Goal: Task Accomplishment & Management: Use online tool/utility

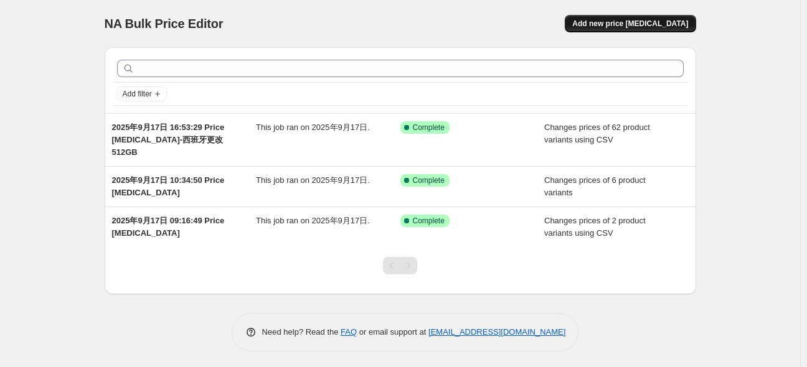
click at [645, 25] on span "Add new price [MEDICAL_DATA]" at bounding box center [630, 24] width 116 height 10
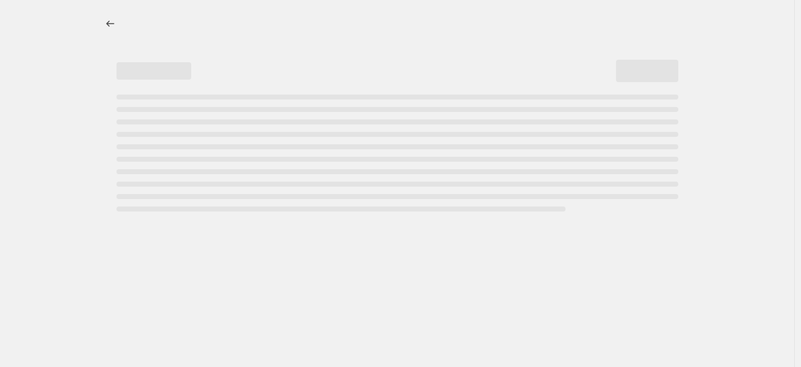
select select "percentage"
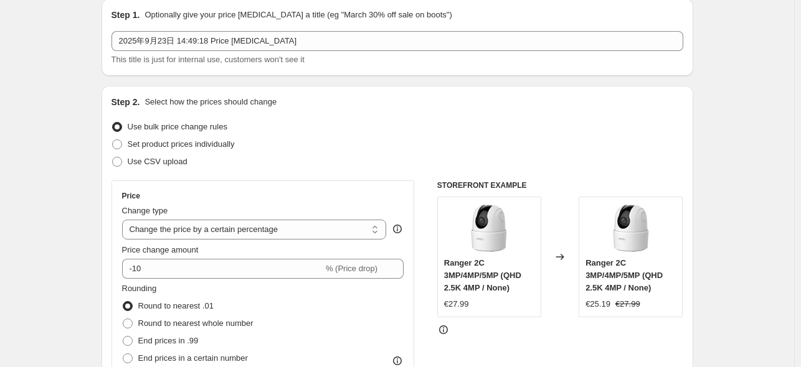
scroll to position [62, 0]
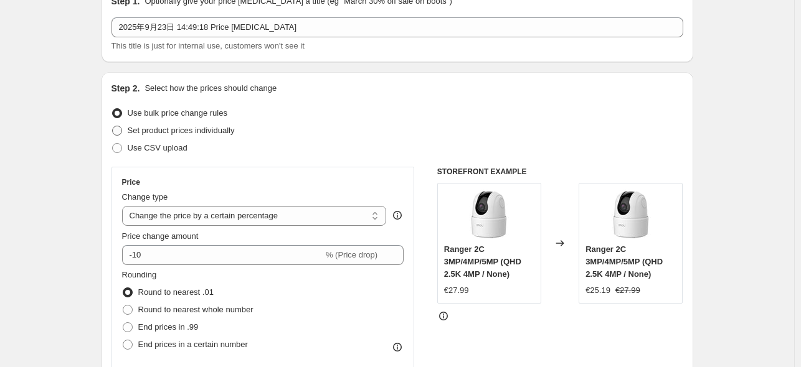
click at [165, 139] on label "Set product prices individually" at bounding box center [172, 130] width 123 height 17
click at [113, 126] on input "Set product prices individually" at bounding box center [112, 126] width 1 height 1
radio input "true"
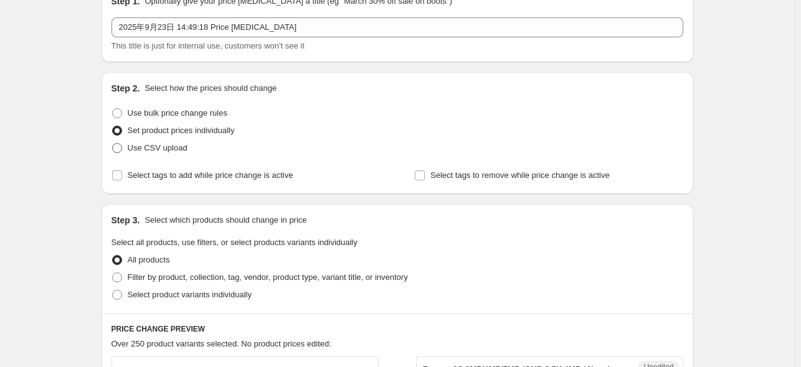
click at [182, 152] on span "Use CSV upload" at bounding box center [158, 147] width 60 height 9
click at [113, 144] on input "Use CSV upload" at bounding box center [112, 143] width 1 height 1
radio input "true"
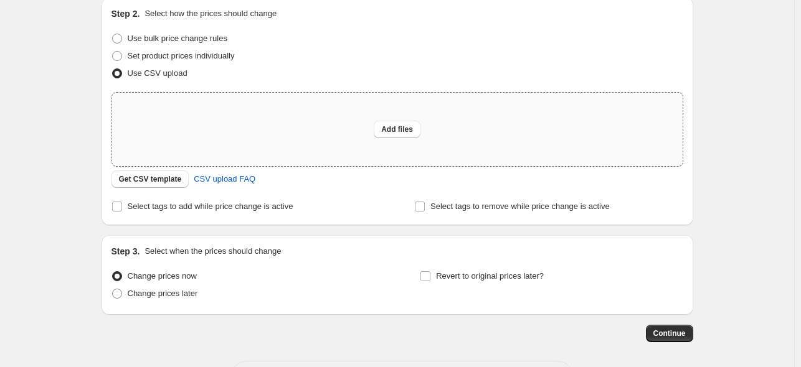
scroll to position [187, 0]
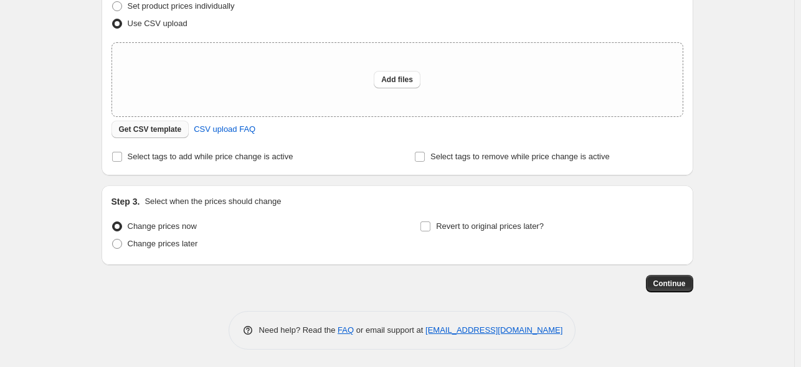
click at [169, 131] on span "Get CSV template" at bounding box center [150, 130] width 63 height 10
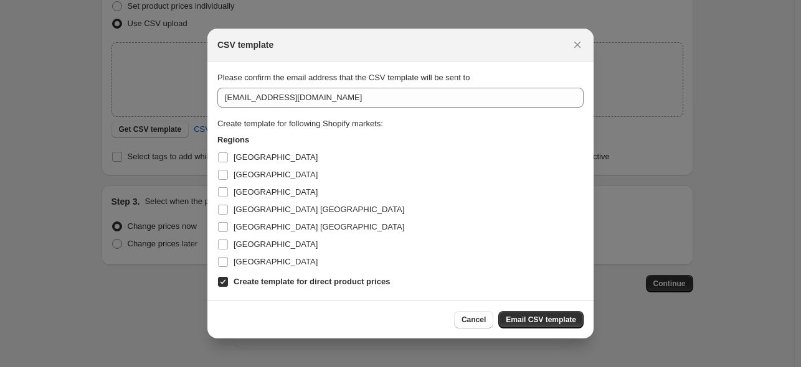
click at [235, 278] on b "Create template for direct product prices" at bounding box center [312, 281] width 156 height 9
click at [228, 278] on input "Create template for direct product prices" at bounding box center [223, 282] width 10 height 10
checkbox input "false"
click at [249, 158] on span "[GEOGRAPHIC_DATA]" at bounding box center [276, 157] width 84 height 9
click at [228, 158] on input "[GEOGRAPHIC_DATA]" at bounding box center [223, 158] width 10 height 10
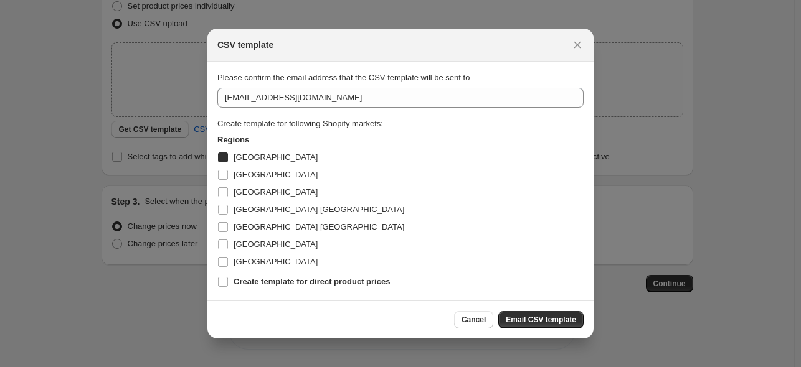
checkbox input "true"
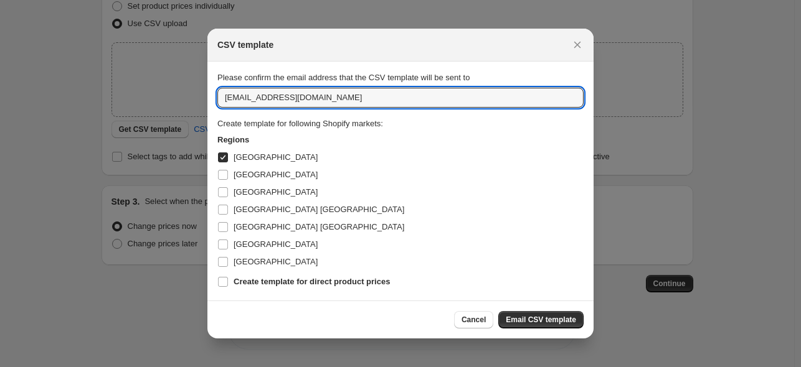
drag, startPoint x: 347, startPoint y: 98, endPoint x: 65, endPoint y: 57, distance: 285.7
click at [65, 367] on div "CSV template Please confirm the email address that the CSV template will be sen…" at bounding box center [400, 369] width 801 height 0
type input "s"
type input "[EMAIL_ADDRESS][DOMAIN_NAME]"
click at [533, 310] on div "Cancel Email CSV template" at bounding box center [400, 320] width 386 height 38
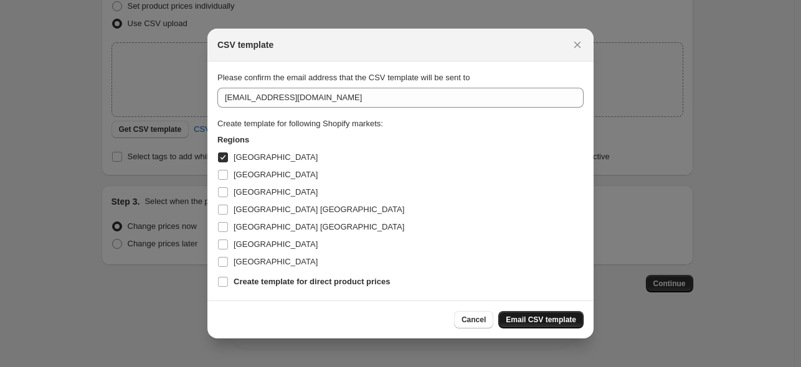
click at [533, 316] on span "Email CSV template" at bounding box center [541, 320] width 70 height 10
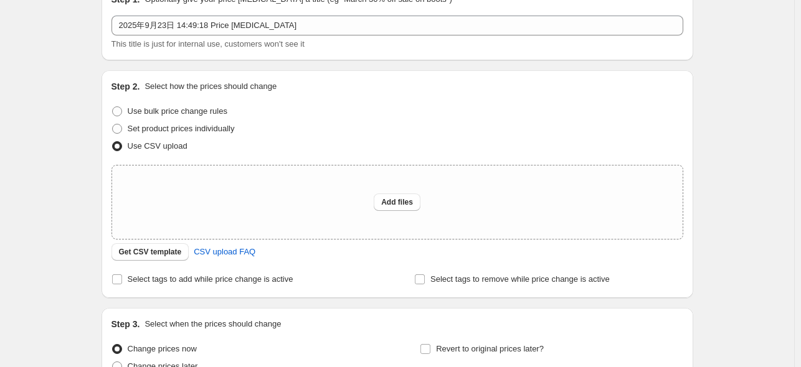
scroll to position [62, 0]
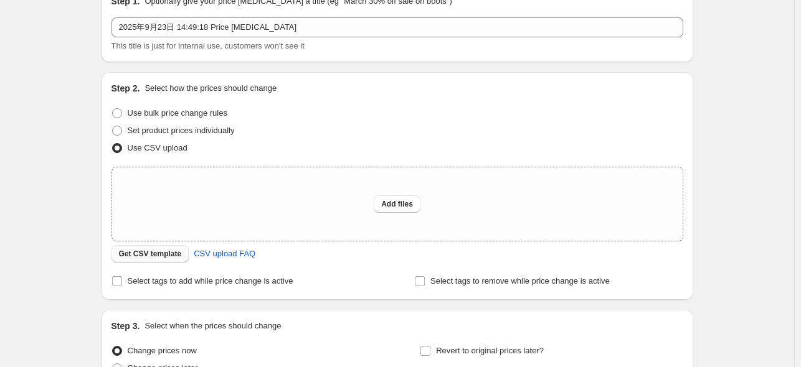
click at [158, 257] on span "Get CSV template" at bounding box center [150, 254] width 63 height 10
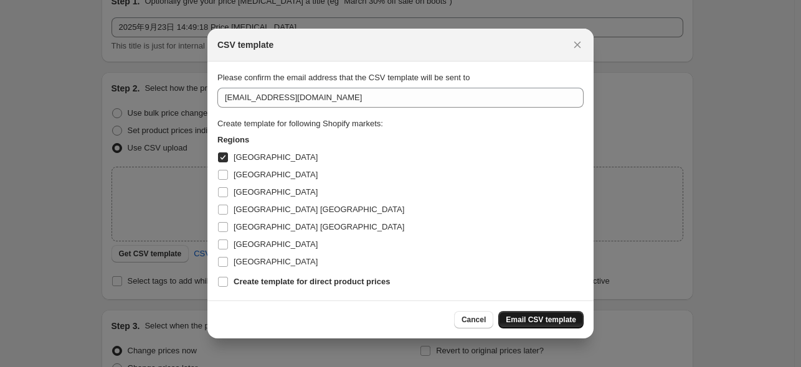
click at [549, 318] on span "Email CSV template" at bounding box center [541, 320] width 70 height 10
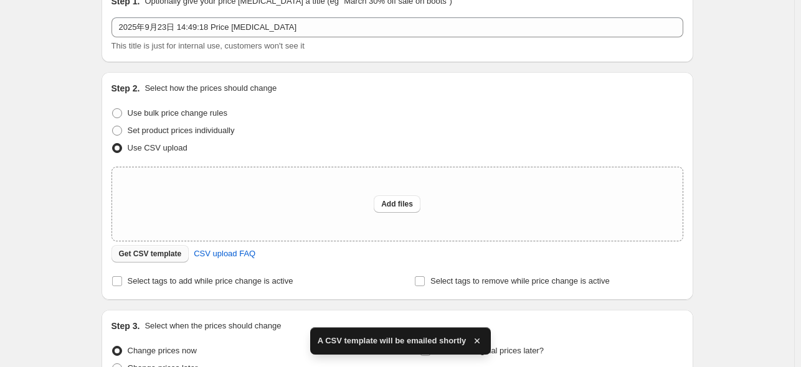
click at [153, 258] on span "Get CSV template" at bounding box center [150, 254] width 63 height 10
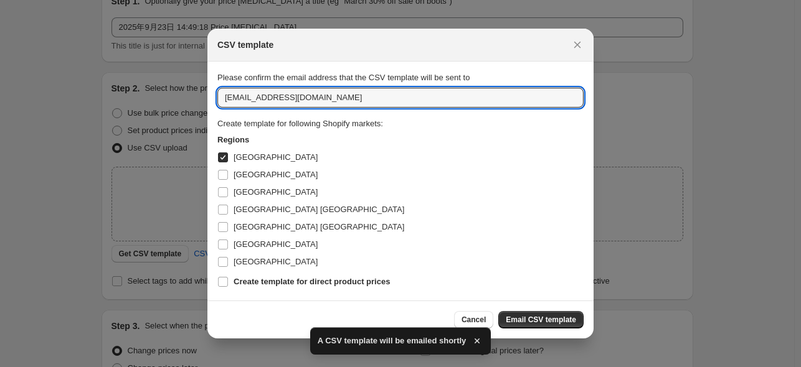
drag, startPoint x: 366, startPoint y: 98, endPoint x: 166, endPoint y: 82, distance: 200.5
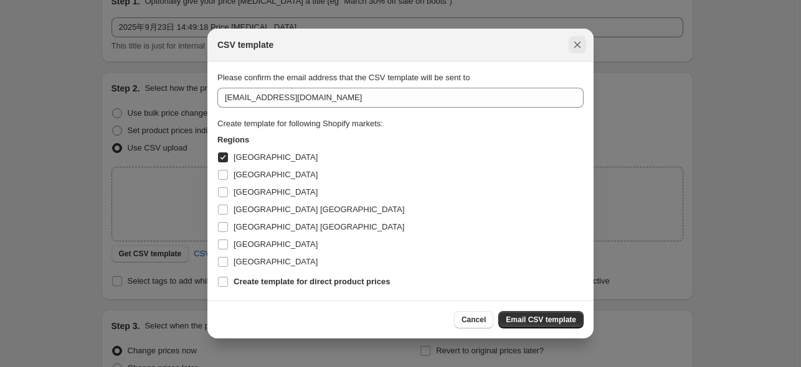
click at [578, 39] on icon "Close" at bounding box center [577, 45] width 12 height 12
